Goal: Task Accomplishment & Management: Use online tool/utility

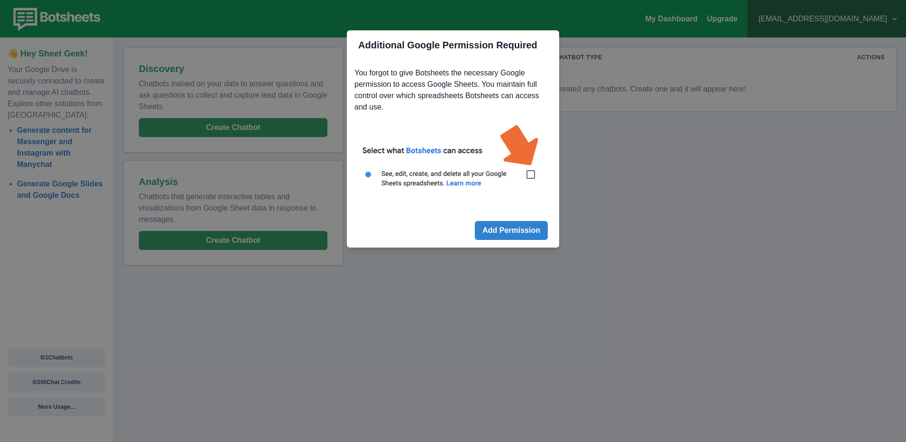
click at [597, 209] on div "Additional Google Permission Required You forgot to give Botsheets the necessar…" at bounding box center [453, 221] width 906 height 442
click at [529, 176] on img at bounding box center [452, 161] width 197 height 89
click at [525, 228] on button "Add Permission" at bounding box center [511, 230] width 73 height 19
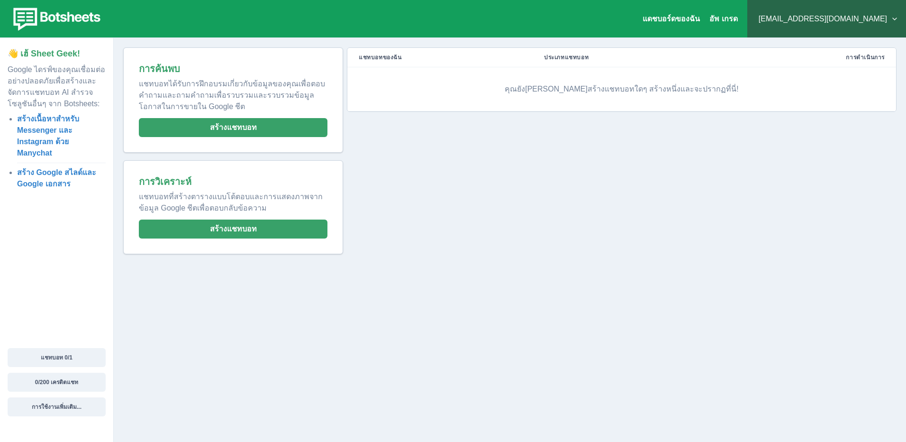
drag, startPoint x: 557, startPoint y: 236, endPoint x: 175, endPoint y: 308, distance: 388.6
drag, startPoint x: 175, startPoint y: 308, endPoint x: 616, endPoint y: 73, distance: 499.9
click at [616, 73] on td "คุณยัง[PERSON_NAME]สร้างแชทบอทใดๆ สร้างหนึ่งและจะปรากฏที่นี่!" at bounding box center [621, 89] width 549 height 44
click at [617, 90] on p "คุณยัง[PERSON_NAME]สร้างแชทบอทใดๆ สร้างหนึ่งและจะปรากฏที่นี่!" at bounding box center [622, 89] width 526 height 28
click at [752, 89] on p "คุณยัง[PERSON_NAME]สร้างแชทบอทใดๆ สร้างหนึ่งและจะปรากฏที่นี่!" at bounding box center [622, 89] width 526 height 28
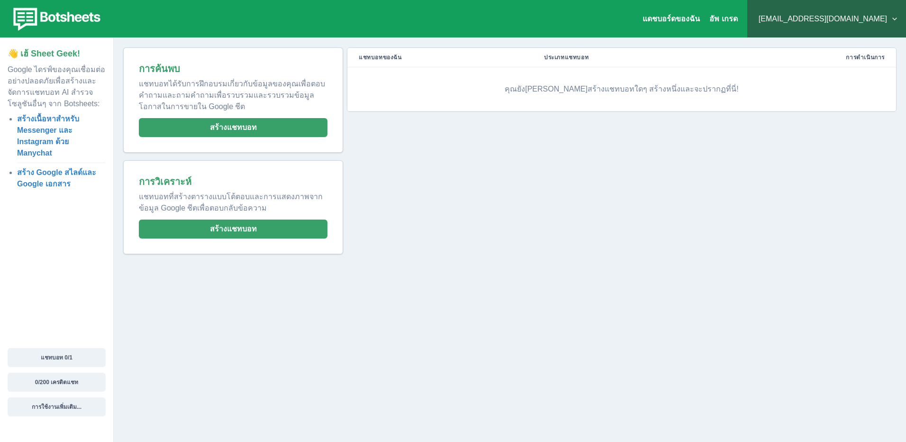
click at [686, 89] on p "คุณยัง[PERSON_NAME]สร้างแชทบอทใดๆ สร้างหนึ่งและจะปรากฏที่นี่!" at bounding box center [622, 89] width 526 height 28
drag, startPoint x: 115, startPoint y: 306, endPoint x: 94, endPoint y: 313, distance: 21.9
click at [581, 87] on p "คุณยัง[PERSON_NAME]สร้างแชทบอทใดๆ สร้างหนึ่งและจะปรากฏที่นี่!" at bounding box center [622, 89] width 526 height 28
click at [261, 225] on button "สร้างแชทบอท" at bounding box center [233, 228] width 189 height 19
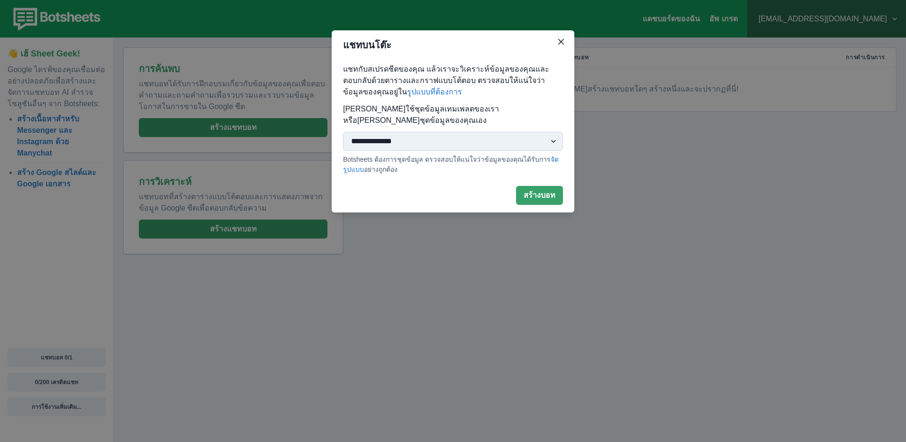
drag, startPoint x: 261, startPoint y: 225, endPoint x: 473, endPoint y: 131, distance: 231.6
click at [473, 132] on select "**********" at bounding box center [453, 141] width 220 height 19
click at [261, 149] on div "**********" at bounding box center [453, 221] width 906 height 442
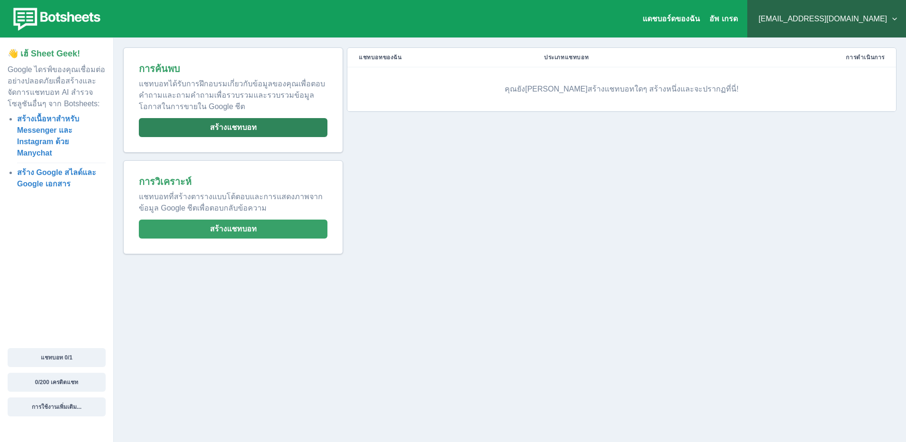
click at [269, 121] on button "สร้างแชทบอท" at bounding box center [233, 127] width 189 height 19
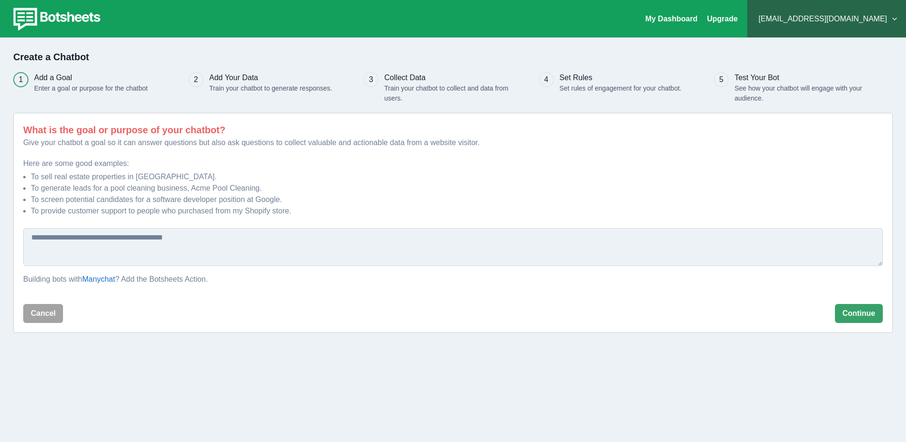
drag, startPoint x: 301, startPoint y: 186, endPoint x: 298, endPoint y: 210, distance: 24.3
drag, startPoint x: 298, startPoint y: 210, endPoint x: 193, endPoint y: 243, distance: 110.6
click at [193, 243] on textarea at bounding box center [452, 247] width 859 height 38
